Goal: Task Accomplishment & Management: Use online tool/utility

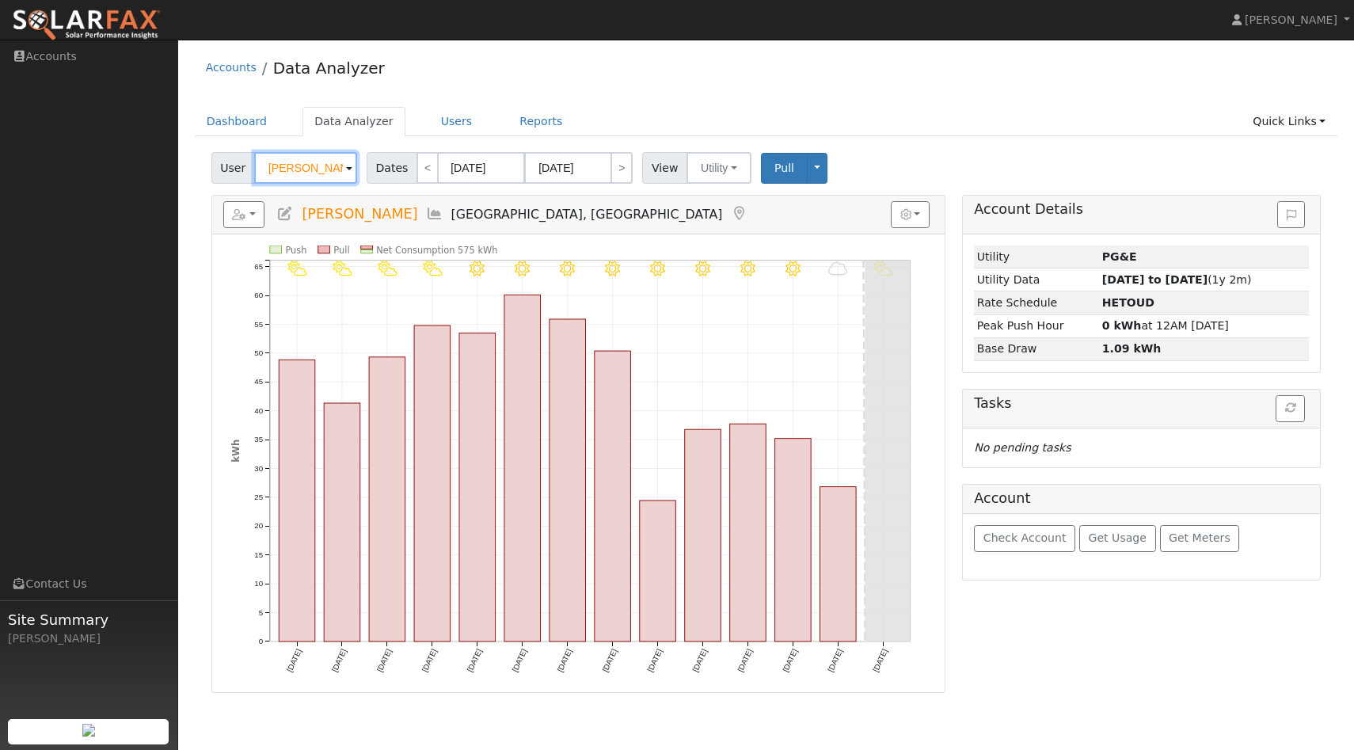
click at [310, 165] on input "[PERSON_NAME]" at bounding box center [305, 168] width 103 height 32
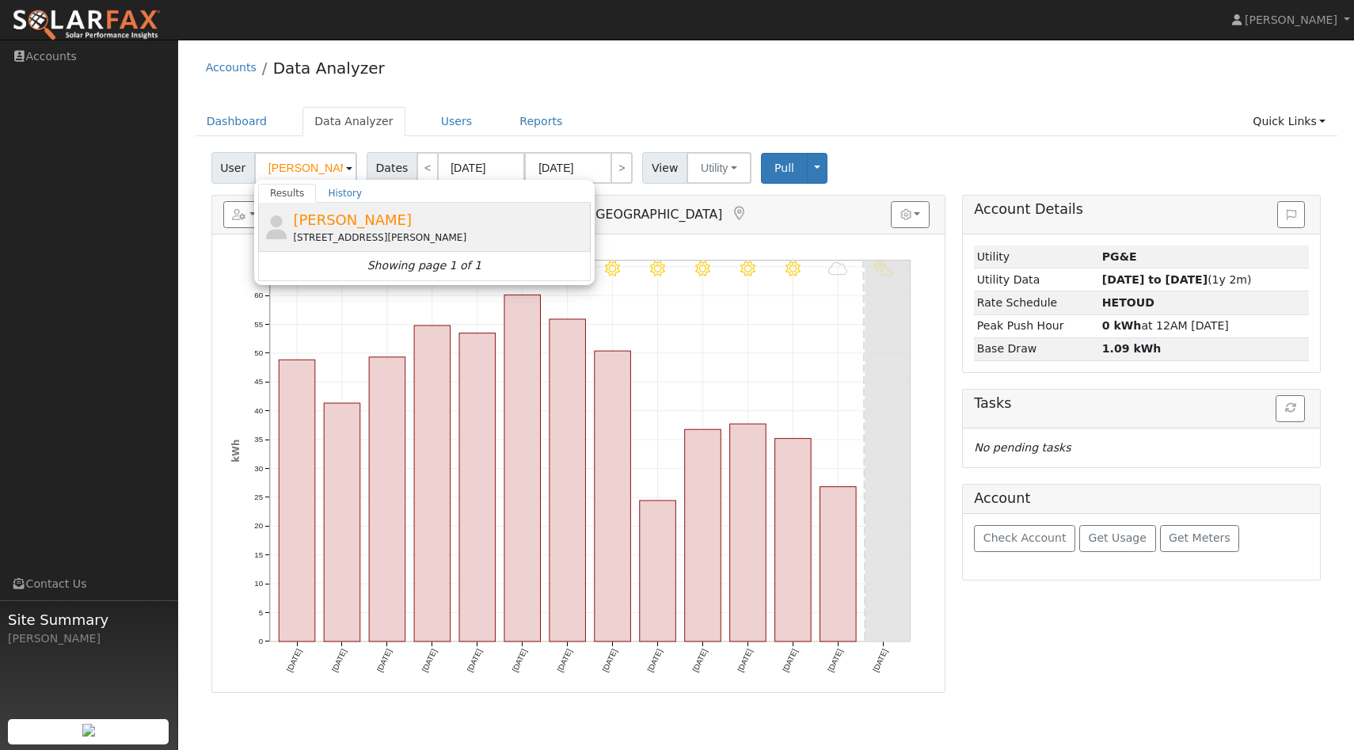
click at [427, 209] on div "Alicia Munoz 1730 Abeja Lane, Manteca, CA 95337" at bounding box center [440, 227] width 294 height 36
type input "Alicia Munoz"
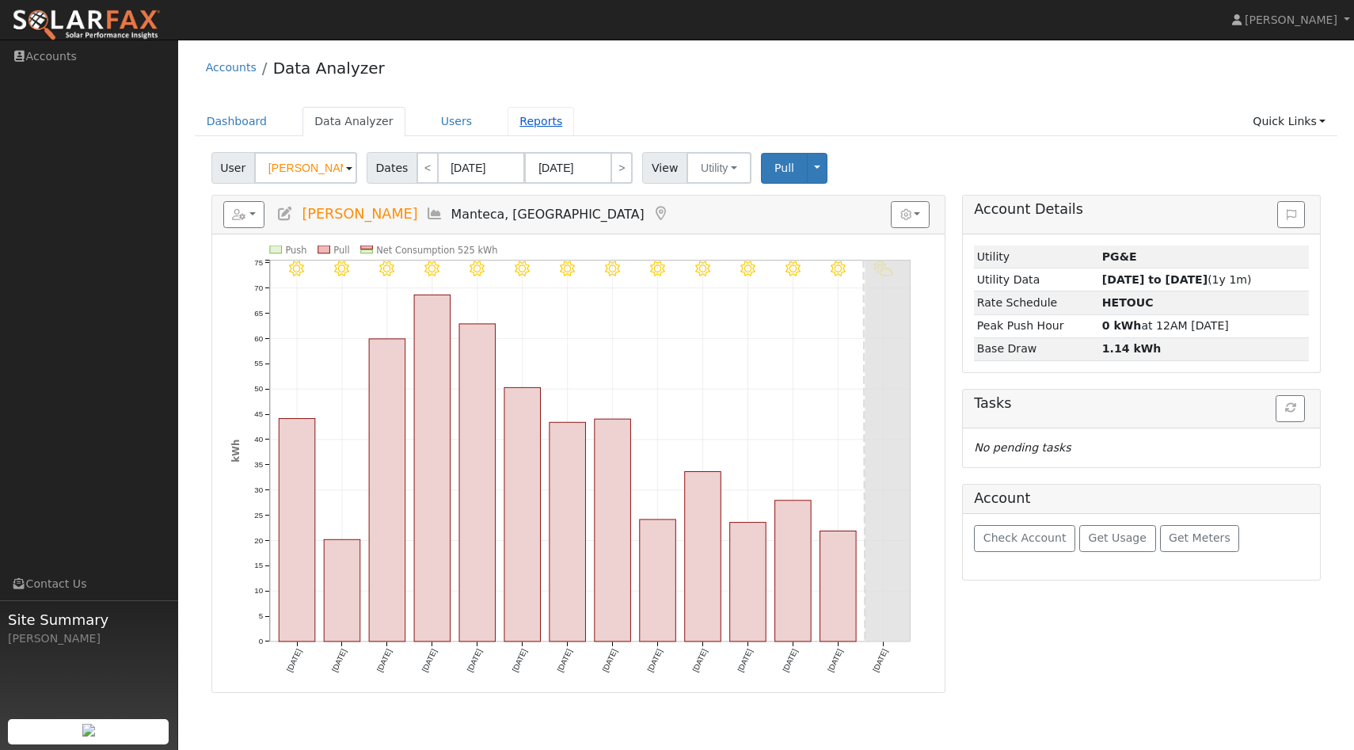
click at [521, 129] on link "Reports" at bounding box center [541, 121] width 67 height 29
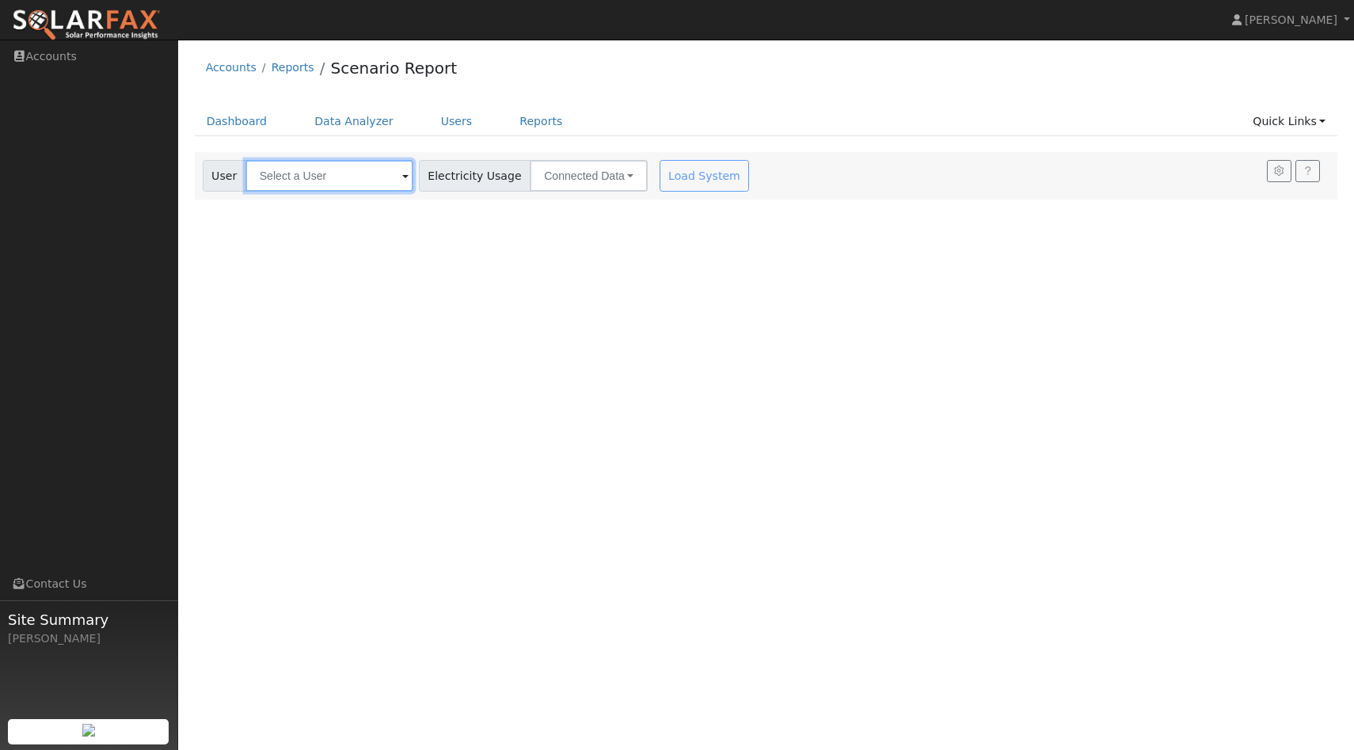
click at [341, 184] on input "text" at bounding box center [329, 176] width 168 height 32
type input "[PERSON_NAME]"
click at [419, 360] on div "User Profile First name Last name Email Email Notifications No Emails No Emails…" at bounding box center [766, 395] width 1176 height 710
click at [357, 183] on input "text" at bounding box center [329, 176] width 168 height 32
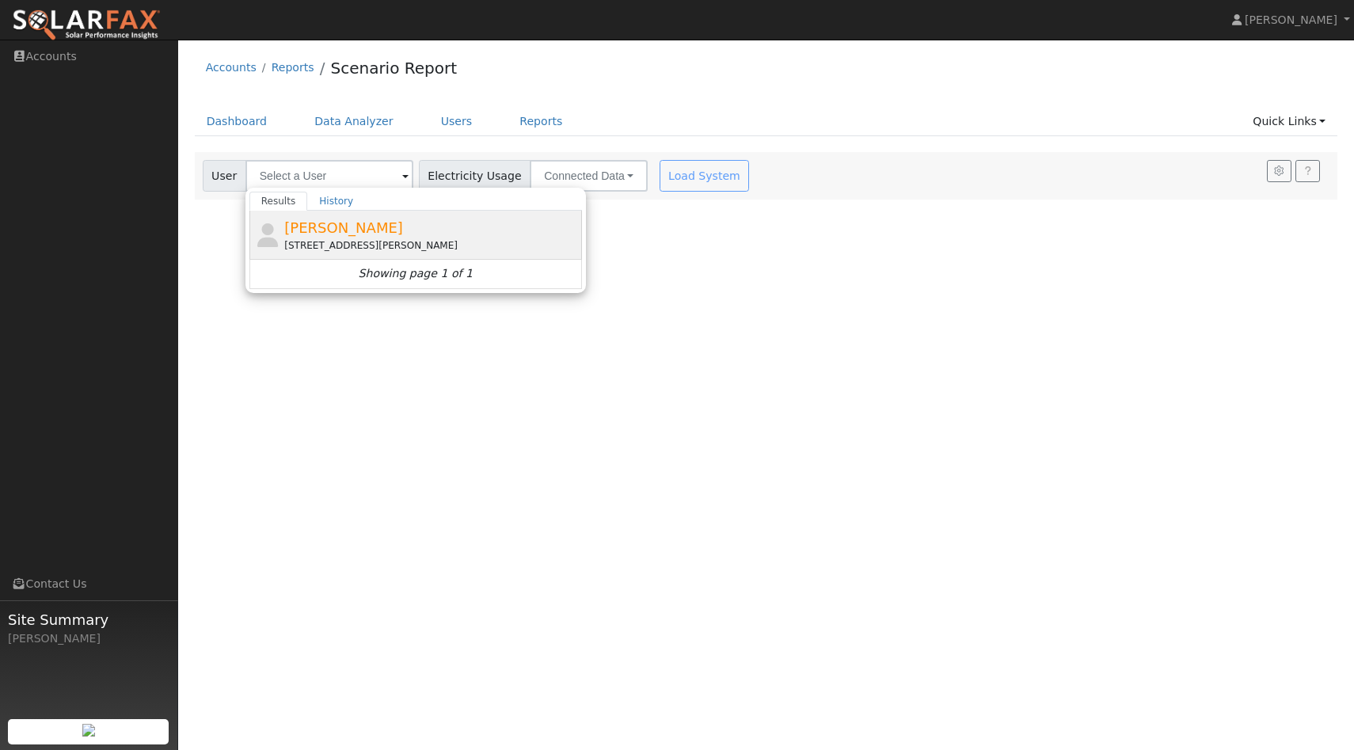
click at [347, 216] on div "[PERSON_NAME] [STREET_ADDRESS][PERSON_NAME]" at bounding box center [415, 235] width 333 height 49
type input "[PERSON_NAME]"
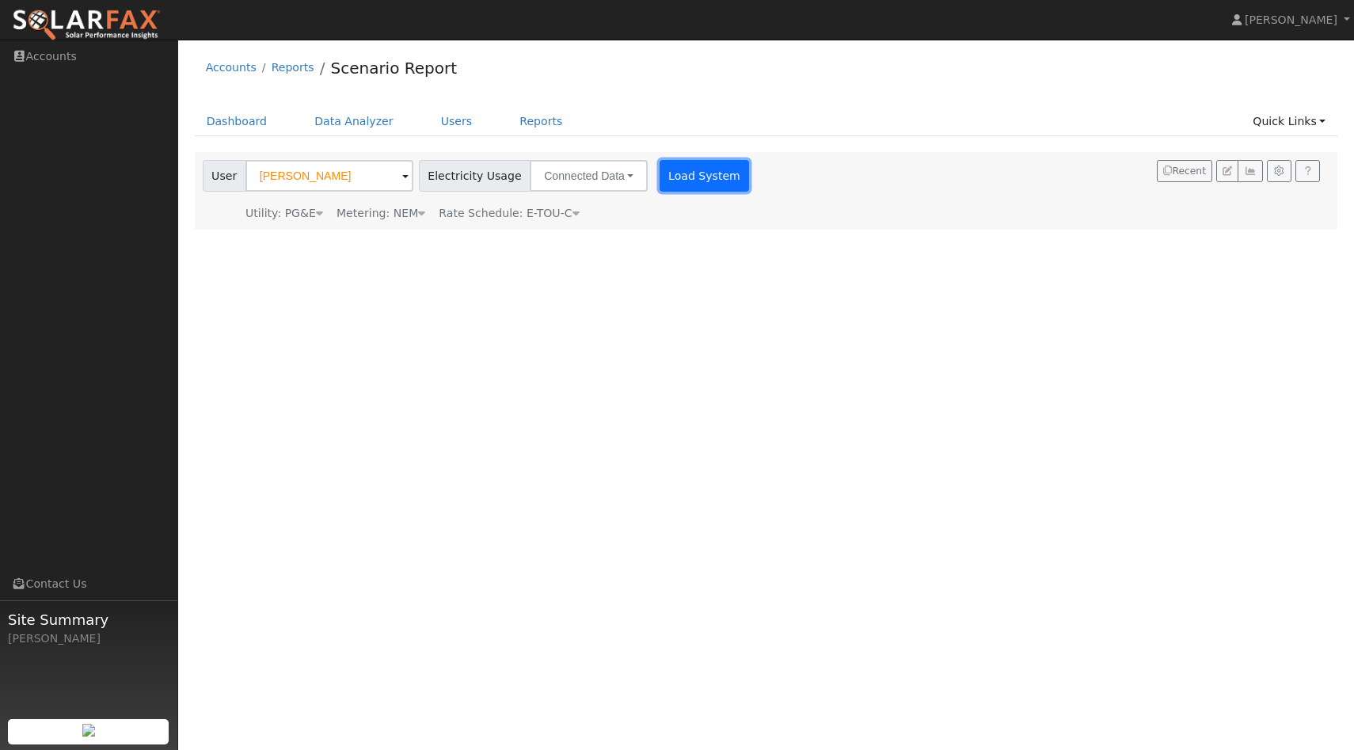
click at [712, 185] on button "Load System" at bounding box center [705, 176] width 90 height 32
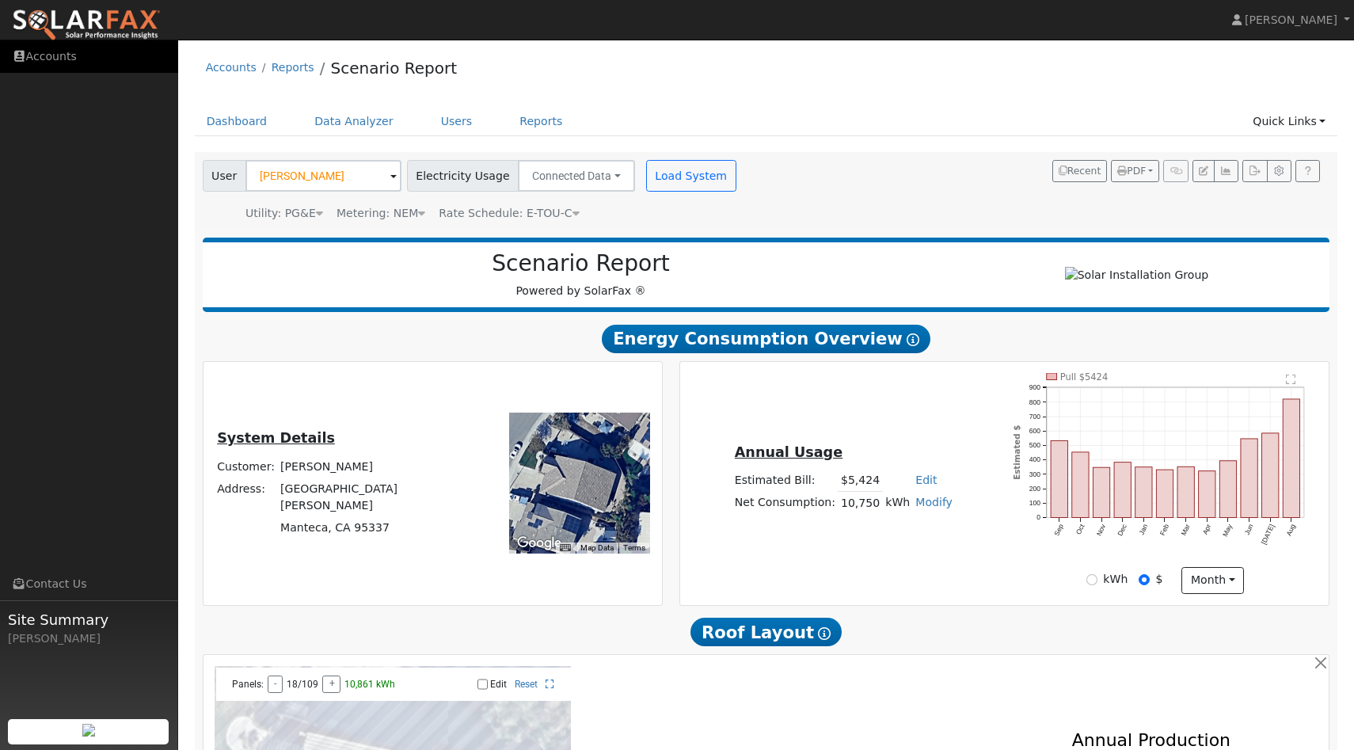
click at [67, 51] on link "Accounts" at bounding box center [89, 56] width 178 height 32
